Goal: Contribute content: Contribute content

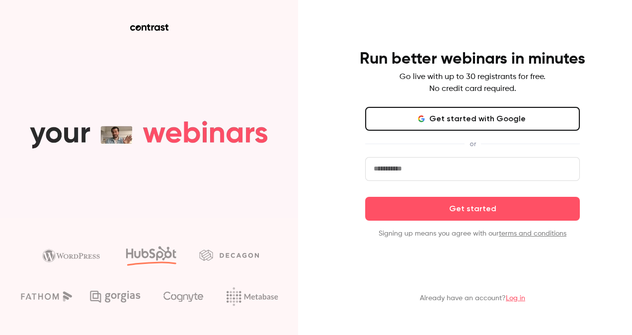
click at [389, 172] on input "email" at bounding box center [472, 169] width 214 height 24
type input "**********"
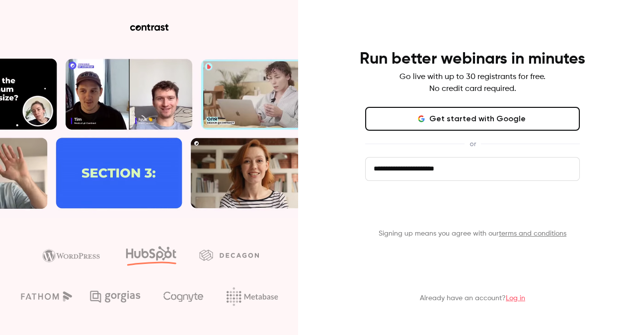
click at [396, 203] on button "Get started" at bounding box center [472, 209] width 214 height 24
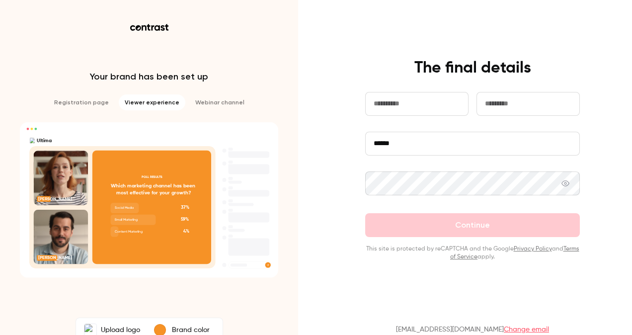
click at [381, 98] on input "text" at bounding box center [416, 104] width 103 height 24
type input "******"
click at [493, 103] on input "text" at bounding box center [527, 104] width 103 height 24
type input "******"
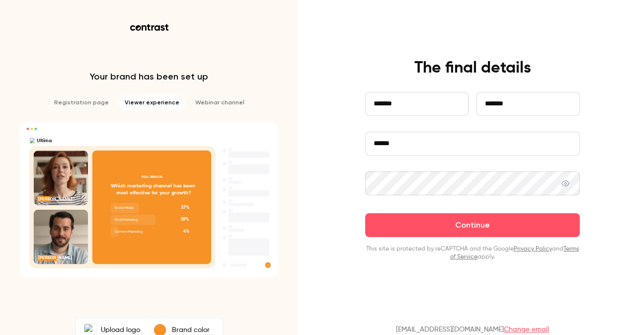
click at [561, 180] on icon at bounding box center [565, 183] width 8 height 8
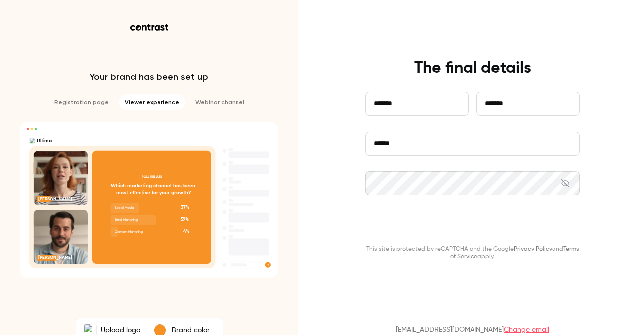
click at [429, 224] on button "Continue" at bounding box center [472, 225] width 214 height 24
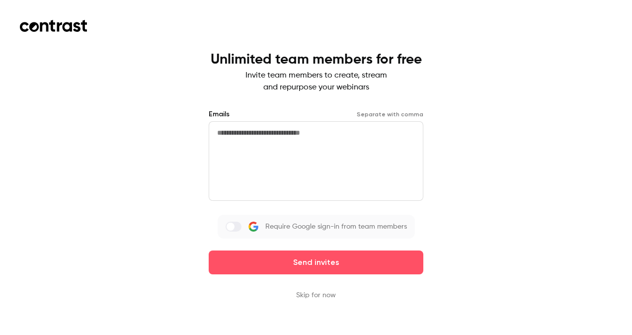
click at [277, 133] on textarea at bounding box center [316, 160] width 214 height 79
click at [303, 295] on button "Skip for now" at bounding box center [316, 295] width 40 height 10
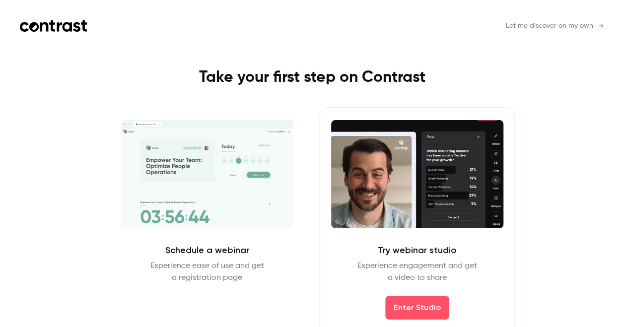
scroll to position [13, 0]
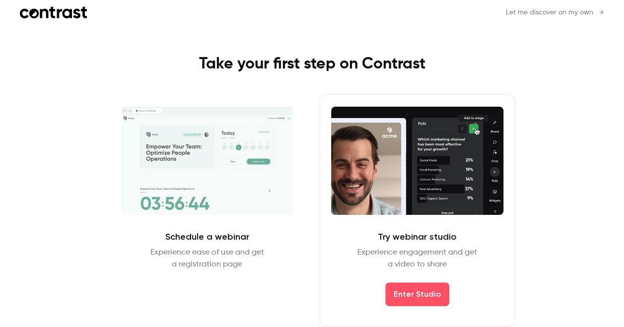
click at [548, 12] on span "Let me discover on my own" at bounding box center [549, 12] width 87 height 10
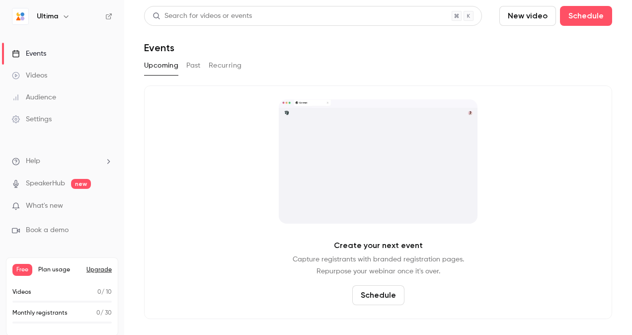
click at [40, 73] on div "Videos" at bounding box center [29, 76] width 35 height 10
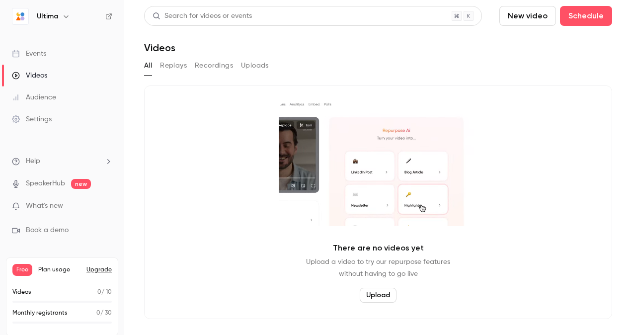
scroll to position [6, 0]
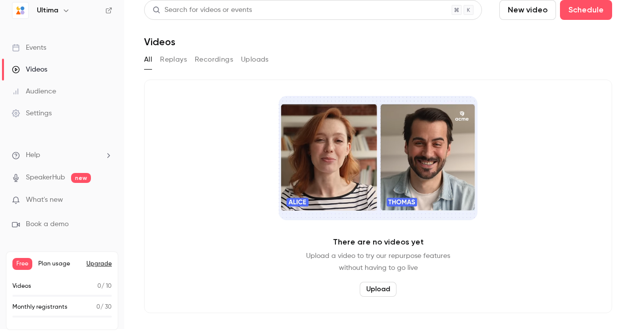
click at [44, 138] on ul "Help SpeakerHub new What's new Book a demo" at bounding box center [62, 189] width 124 height 111
click at [38, 95] on div "Audience" at bounding box center [34, 91] width 44 height 10
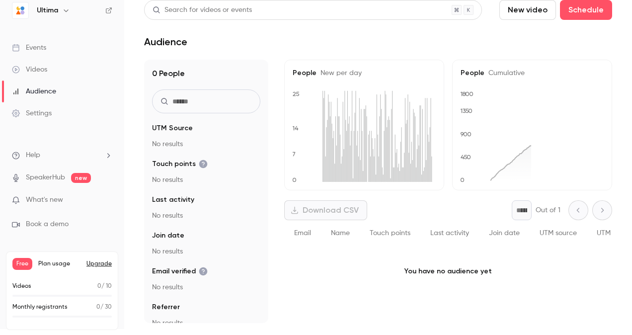
click at [42, 40] on link "Events" at bounding box center [62, 48] width 124 height 22
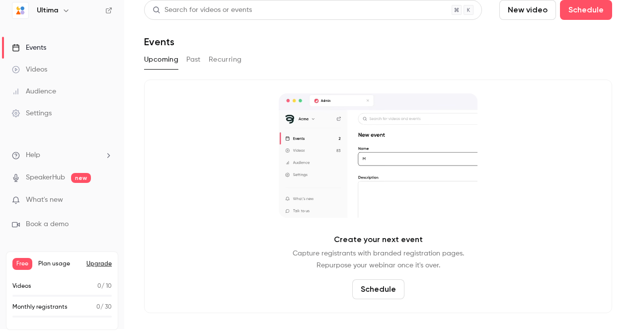
click at [38, 58] on link "Events" at bounding box center [62, 48] width 124 height 22
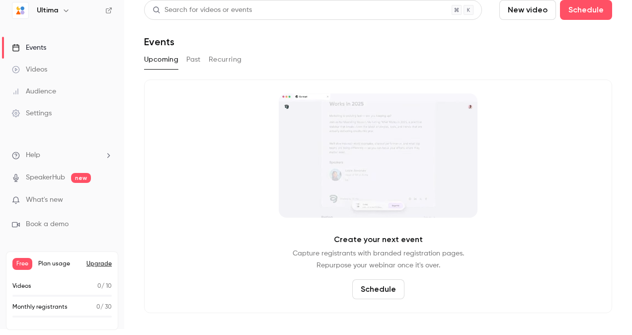
click at [34, 67] on div "Videos" at bounding box center [29, 70] width 35 height 10
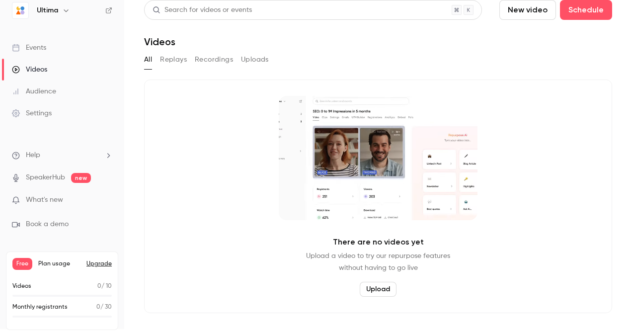
click at [532, 17] on button "New video" at bounding box center [527, 10] width 57 height 20
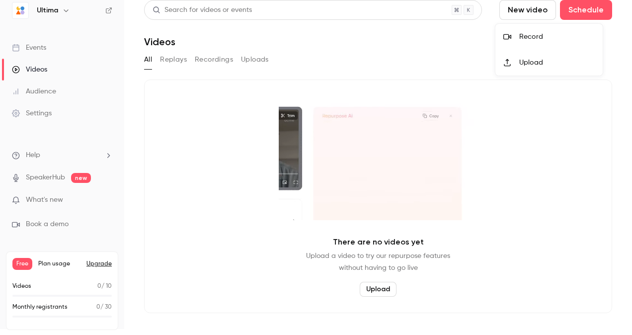
click at [526, 60] on div "Upload" at bounding box center [556, 63] width 75 height 10
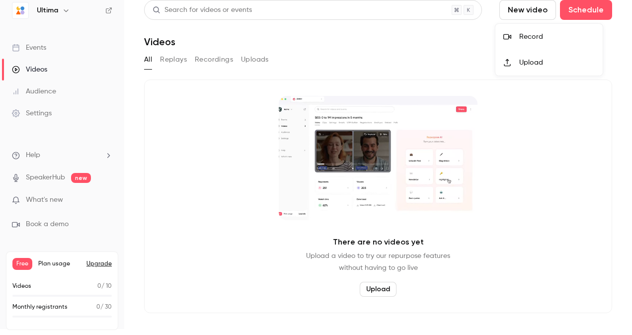
scroll to position [6, 0]
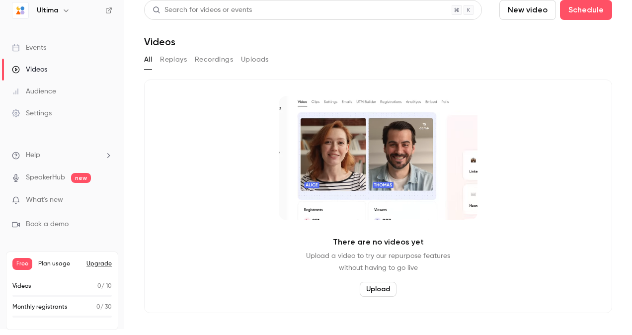
click at [373, 285] on button "Upload" at bounding box center [377, 289] width 37 height 15
